Goal: Task Accomplishment & Management: Use online tool/utility

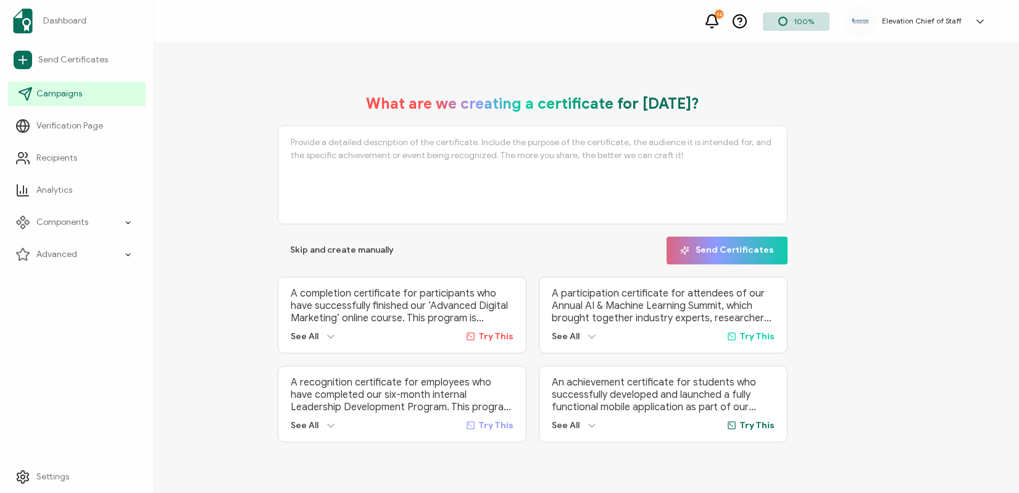
click at [67, 90] on span "Campaigns" at bounding box center [59, 94] width 46 height 12
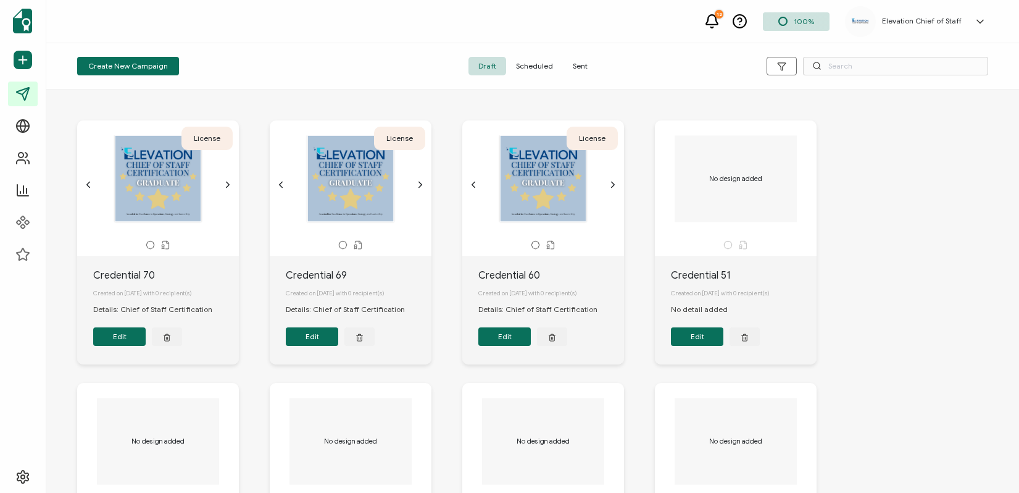
click at [575, 73] on span "Sent" at bounding box center [580, 66] width 35 height 19
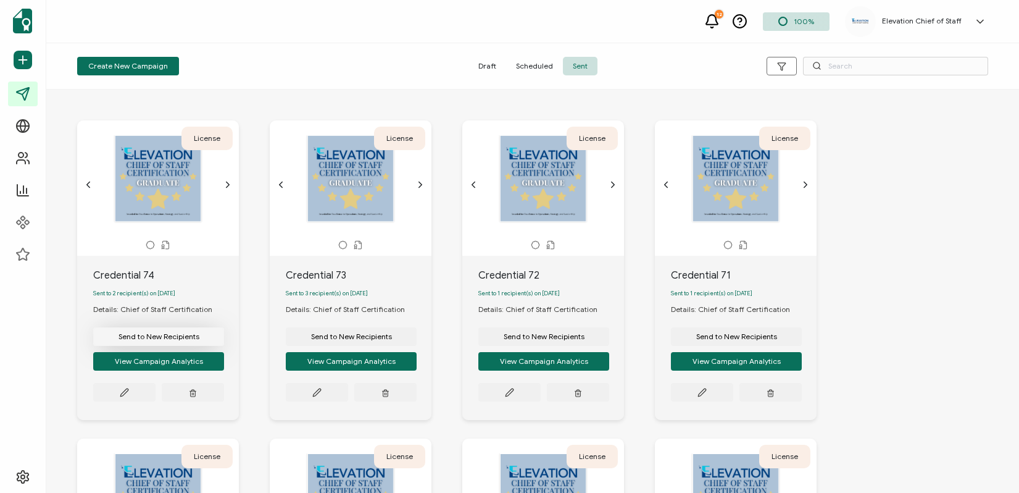
click at [165, 340] on span "Send to New Recipients" at bounding box center [159, 336] width 81 height 7
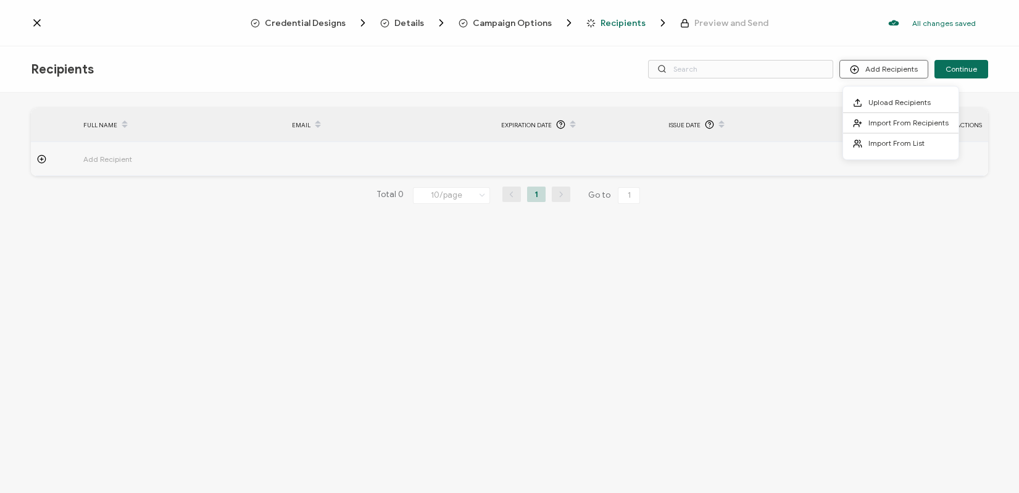
click at [872, 65] on button "Add Recipients" at bounding box center [884, 69] width 89 height 19
click at [875, 125] on span "Import From Recipients" at bounding box center [909, 122] width 80 height 9
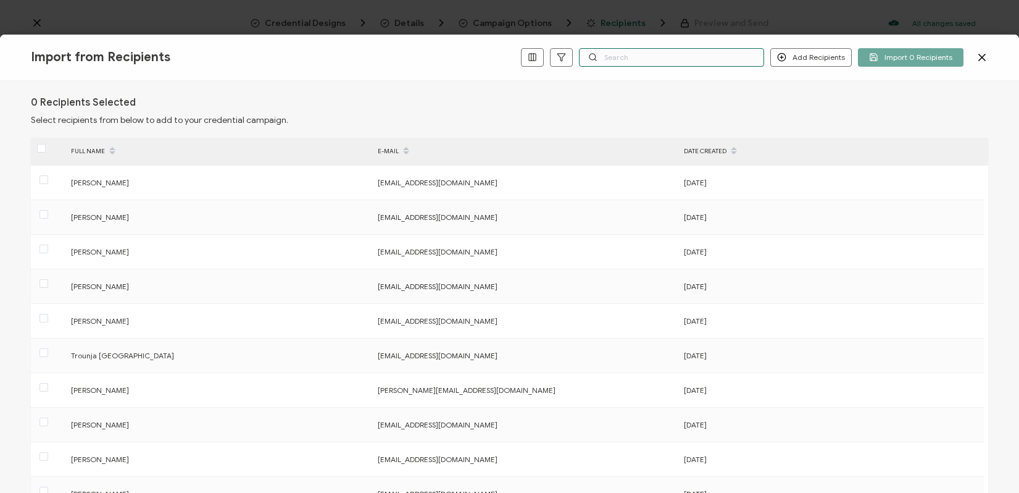
click at [620, 58] on input "text" at bounding box center [671, 57] width 185 height 19
click at [812, 59] on button "Add Recipients" at bounding box center [811, 57] width 81 height 19
click at [811, 105] on span "Add a Single Recipient" at bounding box center [840, 100] width 78 height 9
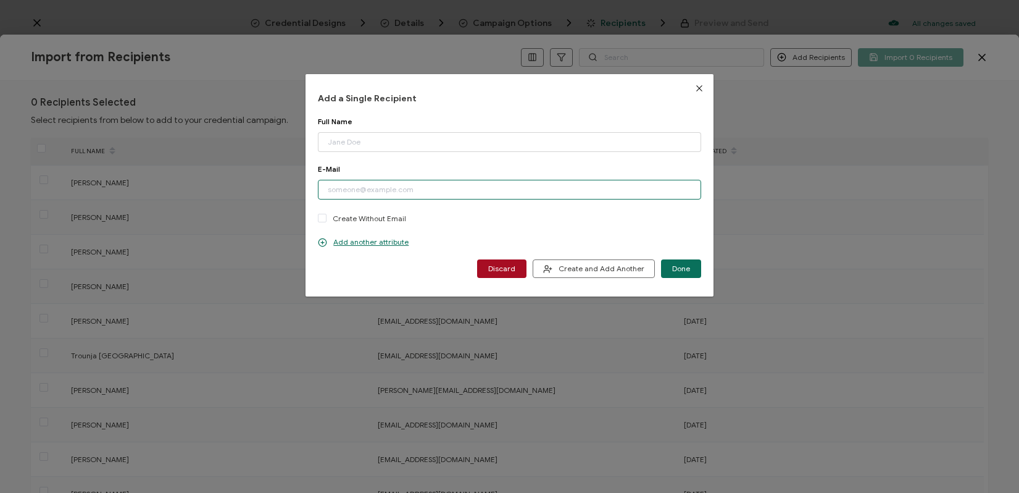
click at [443, 182] on input "dialog" at bounding box center [509, 190] width 383 height 20
paste input "[EMAIL_ADDRESS][DOMAIN_NAME]"
type input "[EMAIL_ADDRESS][DOMAIN_NAME]"
click at [379, 137] on input "dialog" at bounding box center [509, 142] width 383 height 20
type input "[PERSON_NAME]"
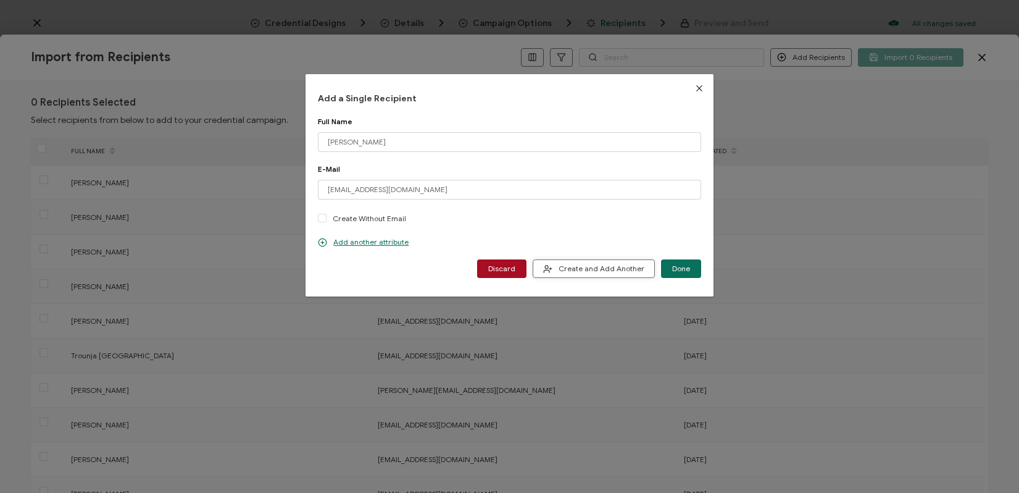
click at [588, 269] on span "Create and Add Another" at bounding box center [593, 268] width 101 height 9
click at [529, 187] on input "dialog" at bounding box center [509, 190] width 383 height 20
paste input "[PERSON_NAME][EMAIL_ADDRESS][DOMAIN_NAME]"
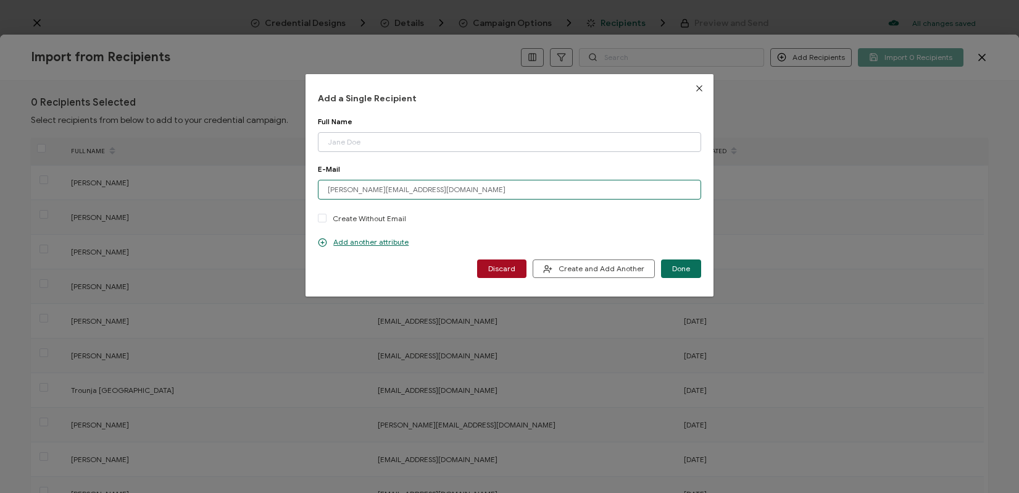
type input "[PERSON_NAME][EMAIL_ADDRESS][DOMAIN_NAME]"
click at [406, 145] on input "dialog" at bounding box center [509, 142] width 383 height 20
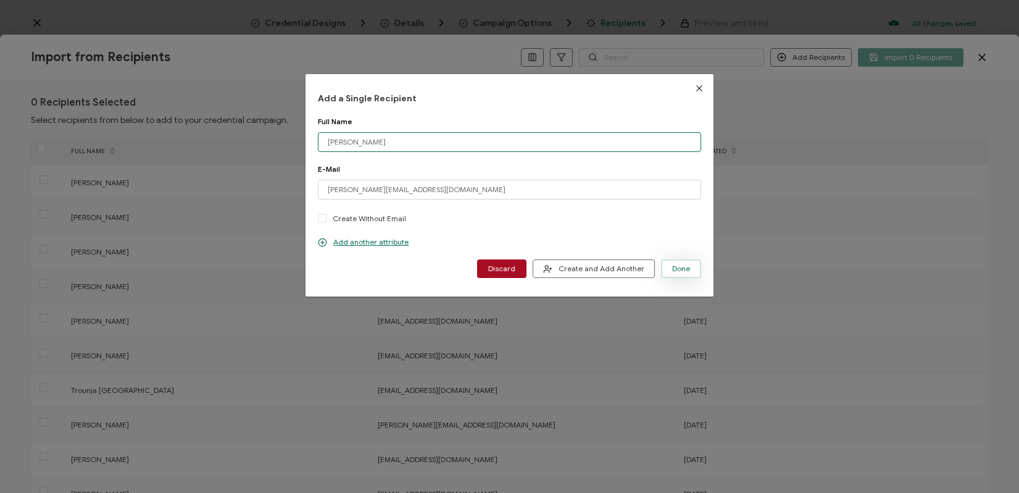
type input "[PERSON_NAME]"
click at [681, 266] on span "Done" at bounding box center [681, 268] width 18 height 7
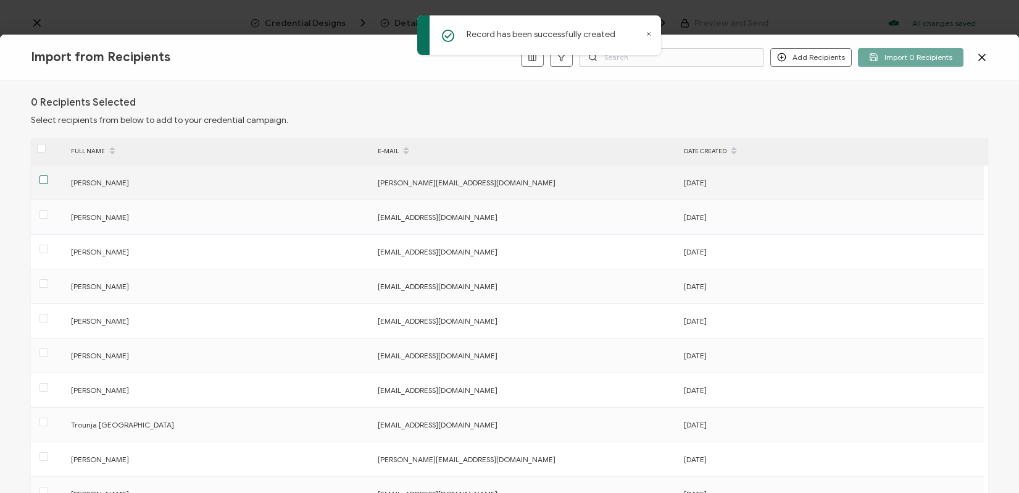
click at [47, 178] on span at bounding box center [44, 179] width 9 height 9
click at [48, 175] on input "checkbox" at bounding box center [48, 175] width 0 height 0
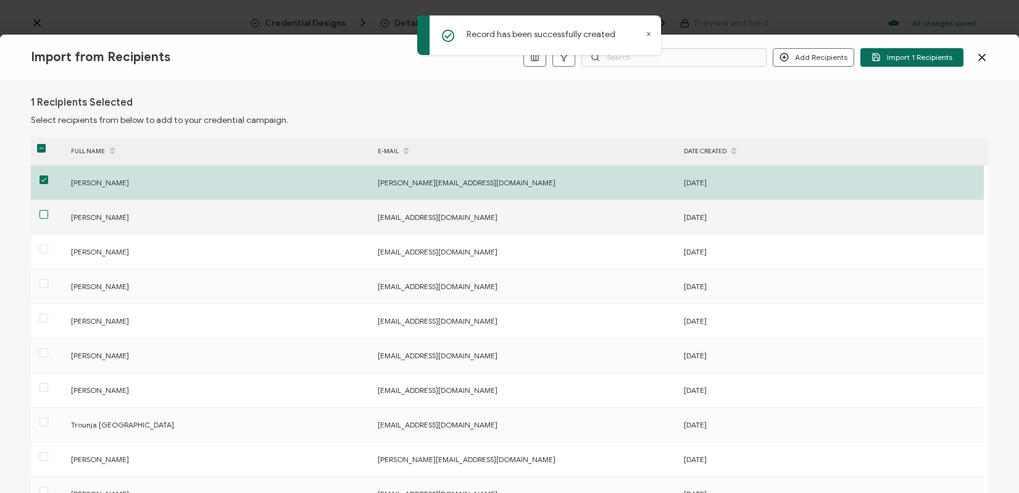
click at [43, 216] on span at bounding box center [44, 214] width 9 height 9
click at [48, 210] on input "checkbox" at bounding box center [48, 210] width 0 height 0
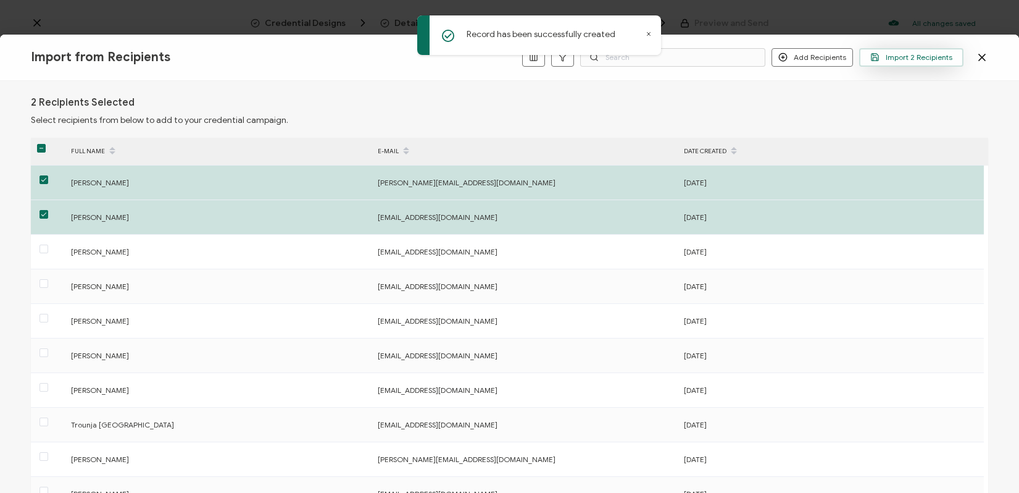
click at [880, 59] on icon "button" at bounding box center [875, 56] width 9 height 9
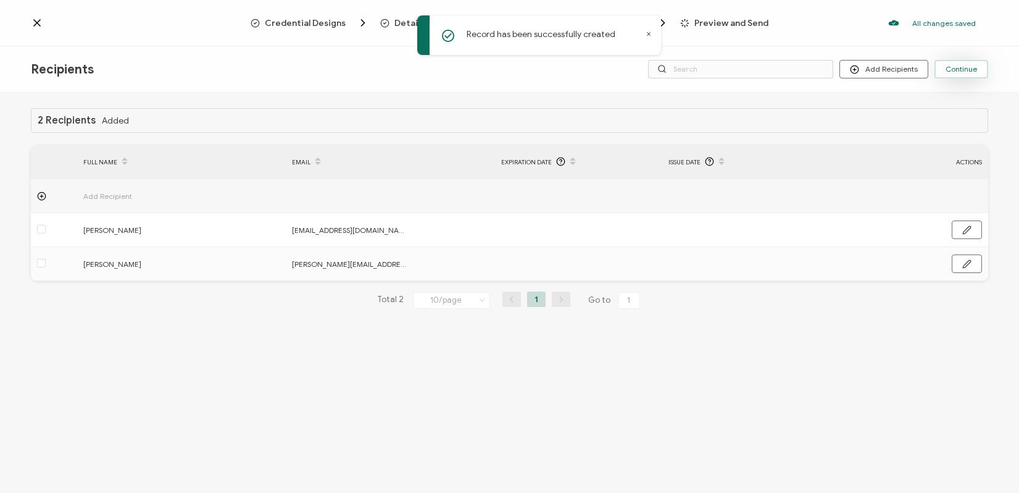
click at [954, 69] on span "Continue" at bounding box center [961, 68] width 31 height 7
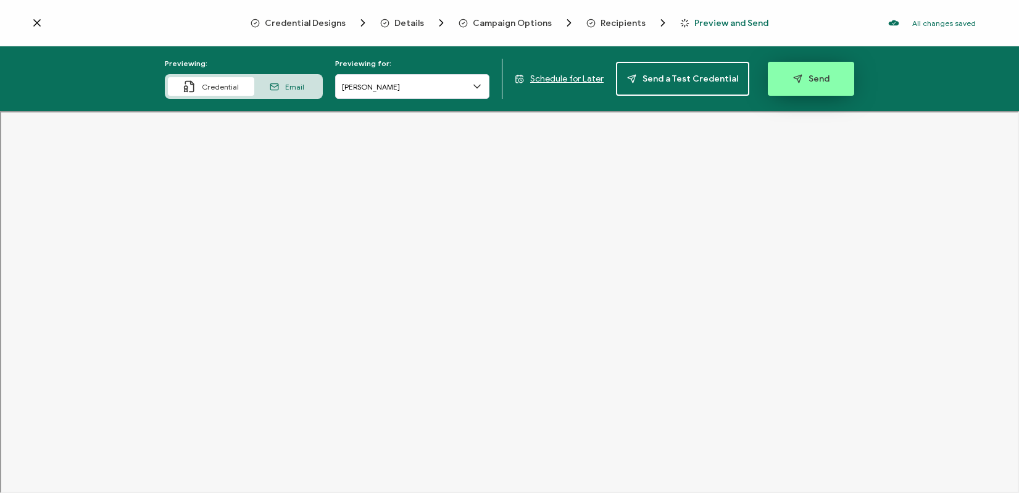
click at [809, 78] on span "Send" at bounding box center [811, 78] width 36 height 9
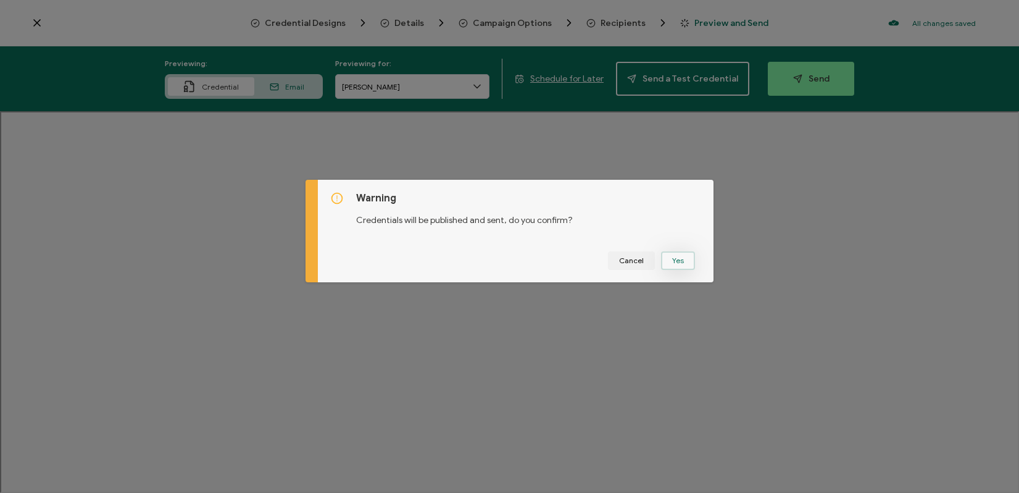
click at [674, 266] on button "Yes" at bounding box center [678, 260] width 34 height 19
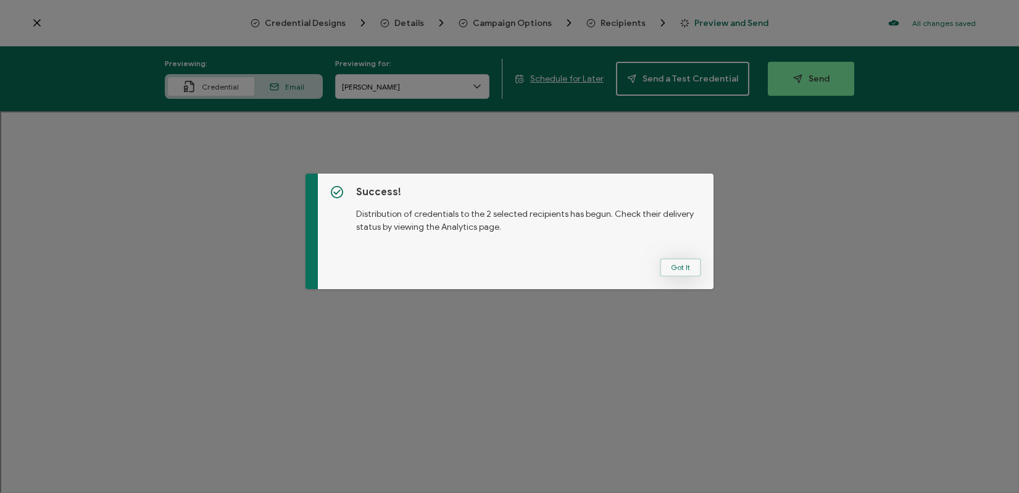
click at [677, 265] on button "Got It" at bounding box center [680, 267] width 41 height 19
